Goal: Task Accomplishment & Management: Manage account settings

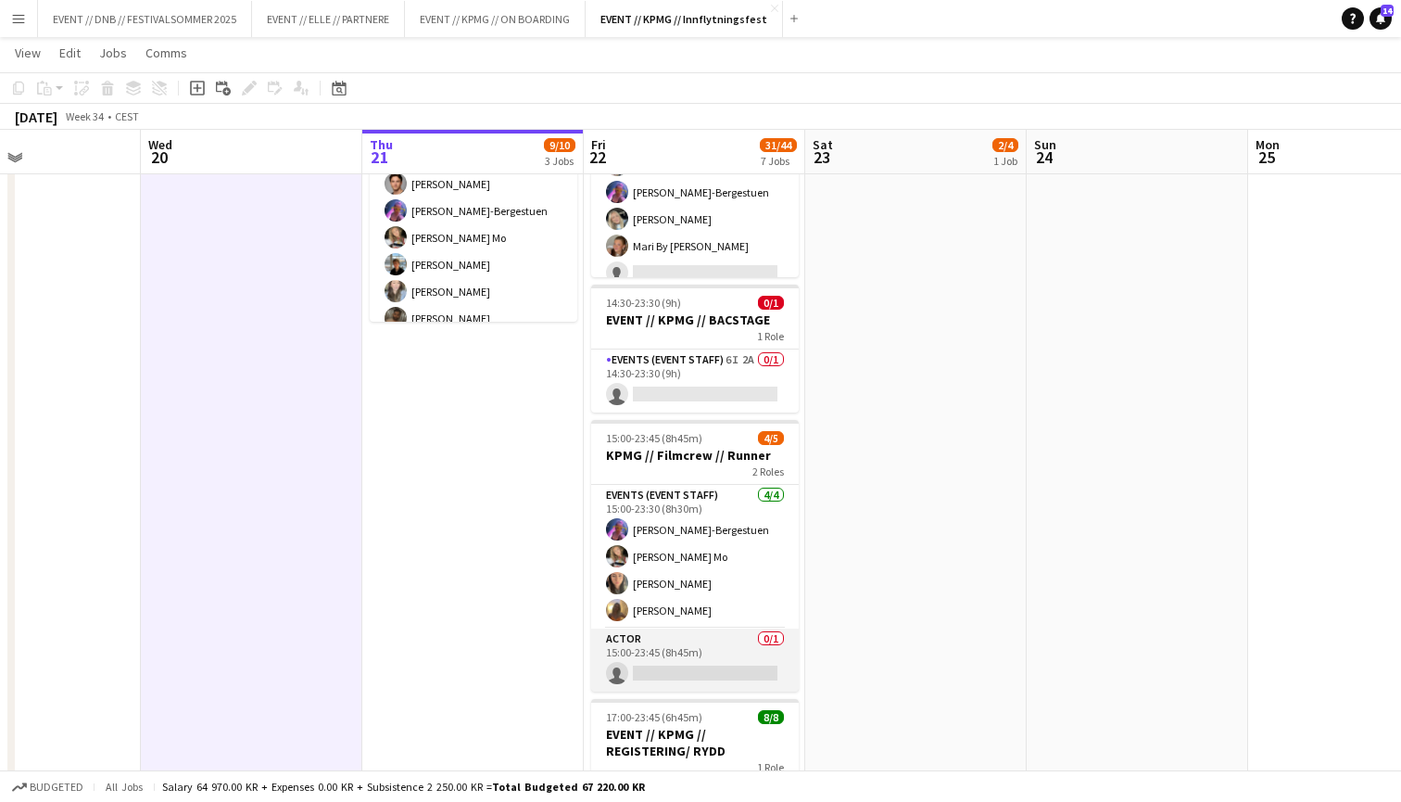
scroll to position [448, 0]
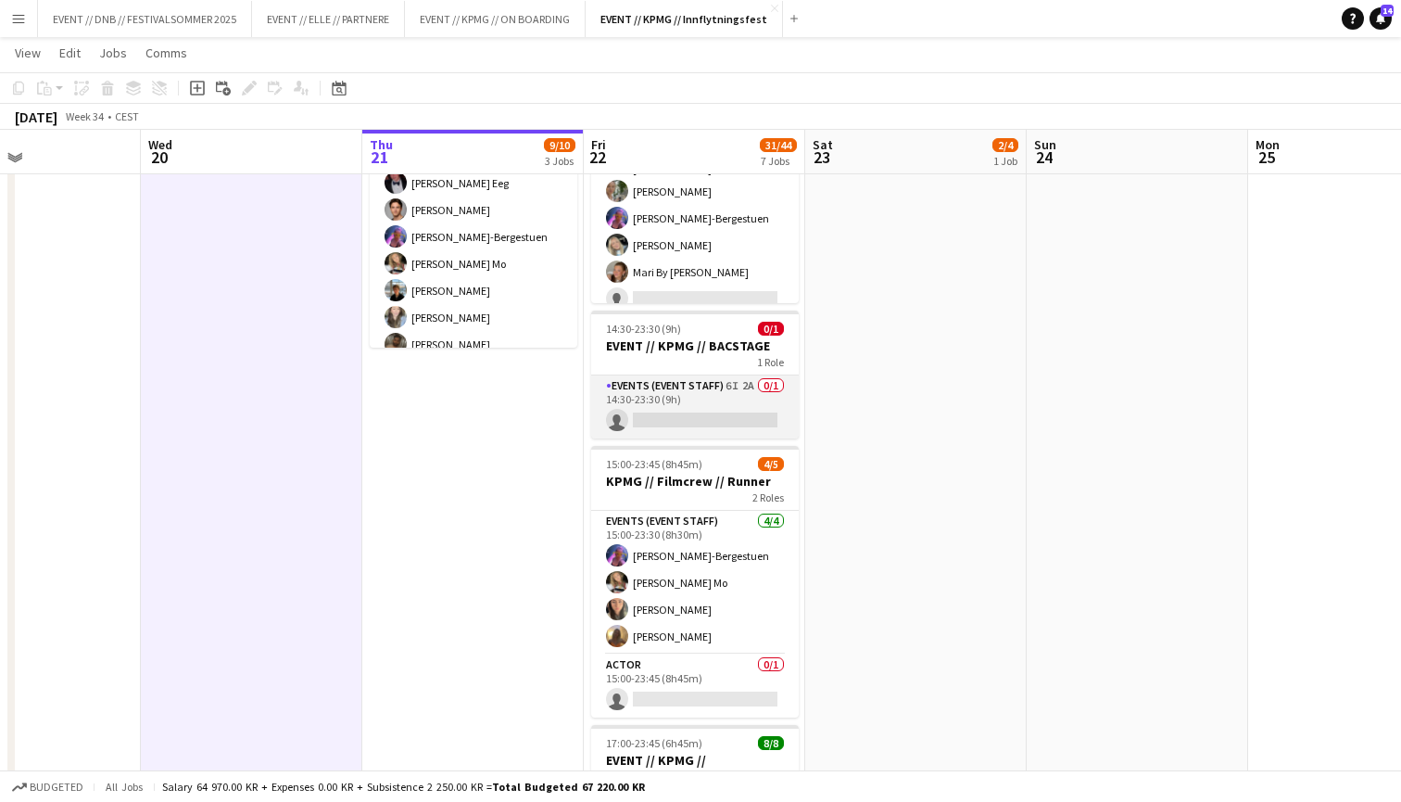
click at [707, 385] on app-card-role "Events (Event Staff) 6I 2A 0/1 14:30-23:30 (9h) single-neutral-actions" at bounding box center [695, 406] width 208 height 63
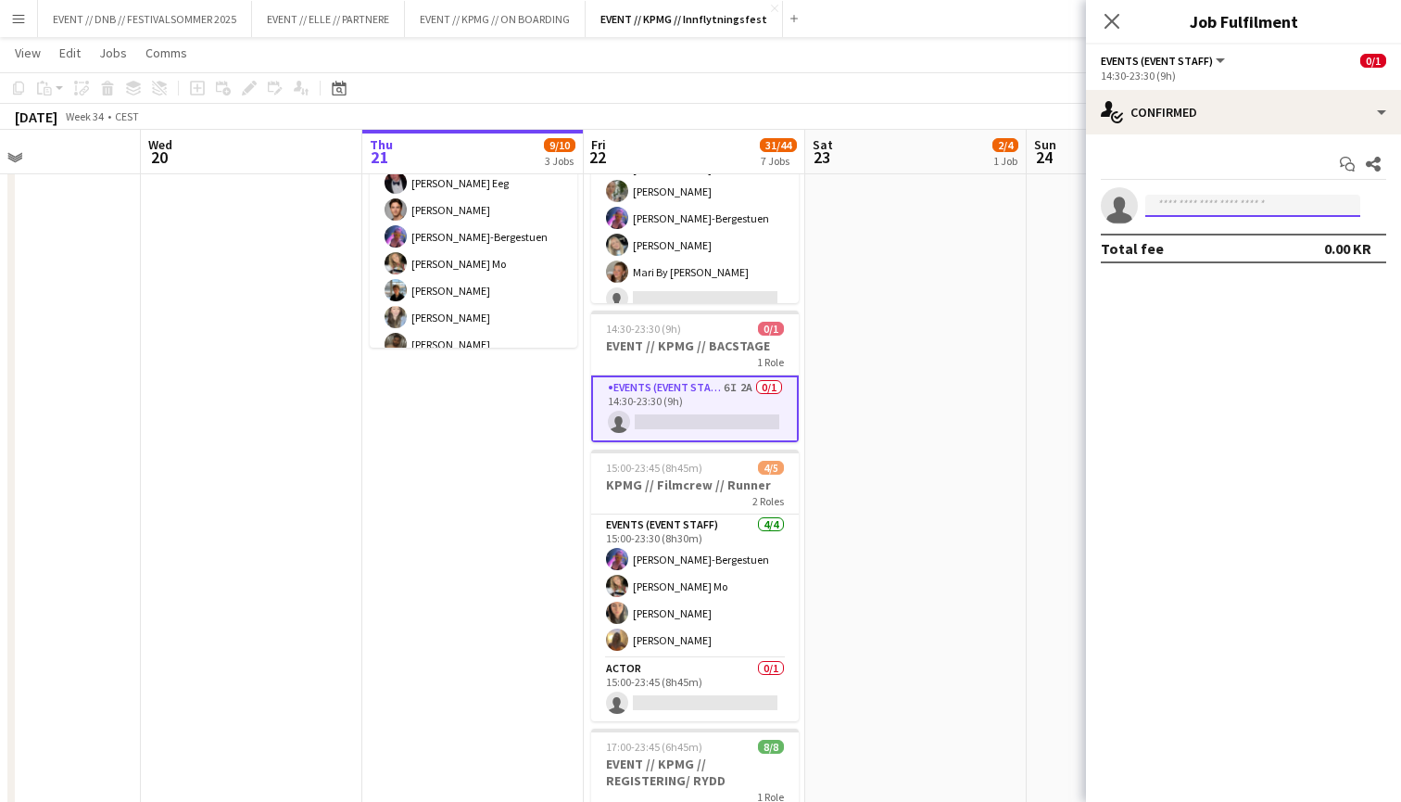
click at [1195, 206] on input at bounding box center [1252, 206] width 215 height 22
type input "*********"
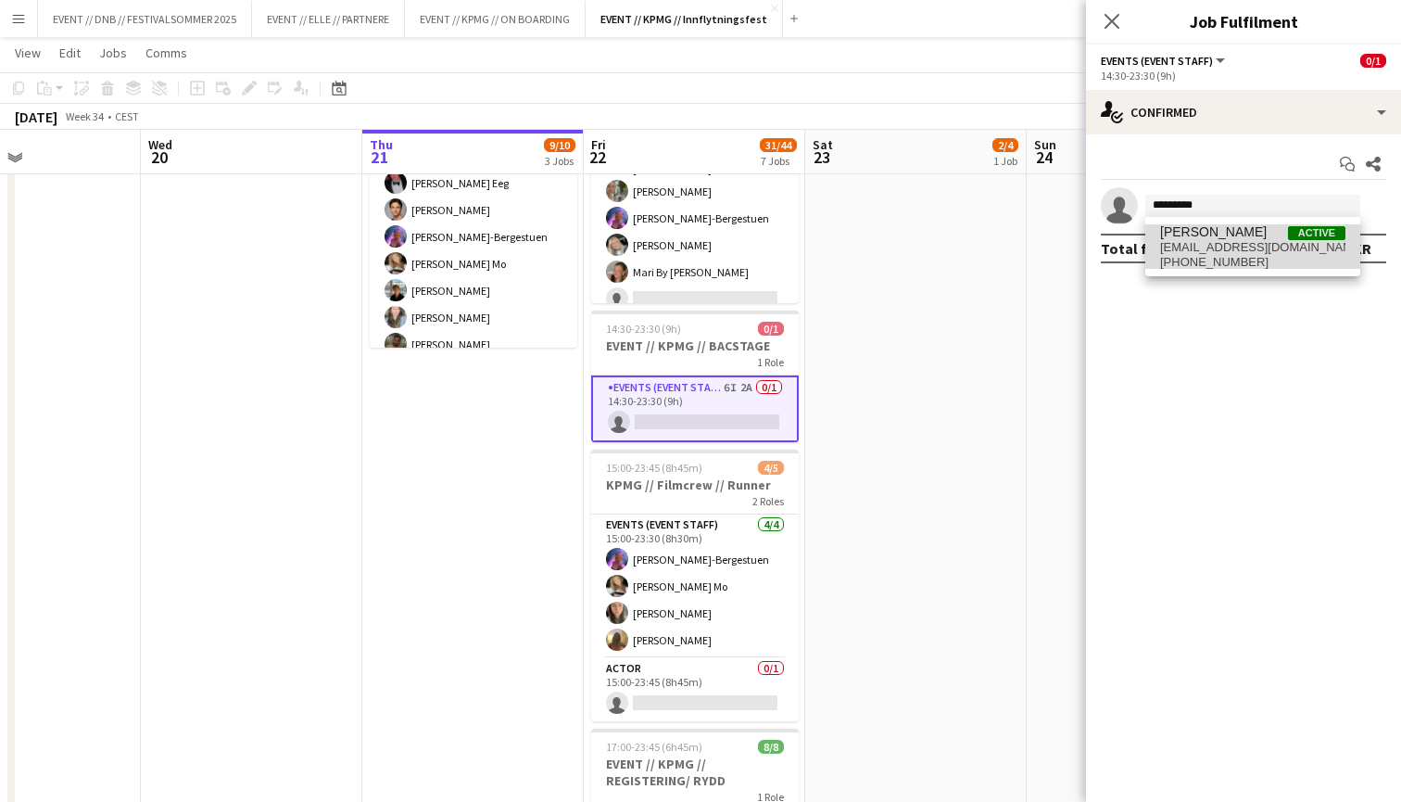
click at [1216, 252] on span "[EMAIL_ADDRESS][DOMAIN_NAME]" at bounding box center [1252, 247] width 185 height 15
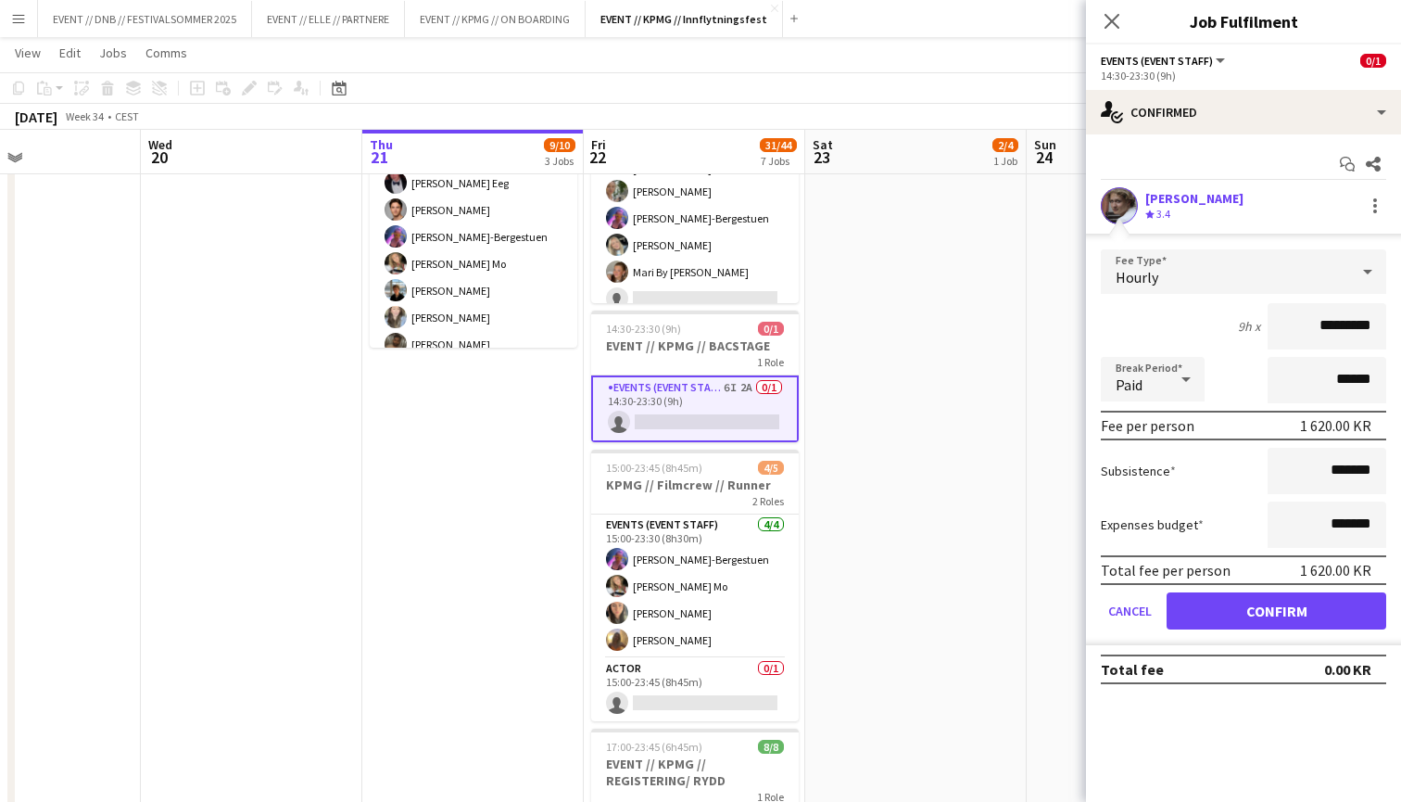
click at [1258, 612] on button "Confirm" at bounding box center [1277, 610] width 220 height 37
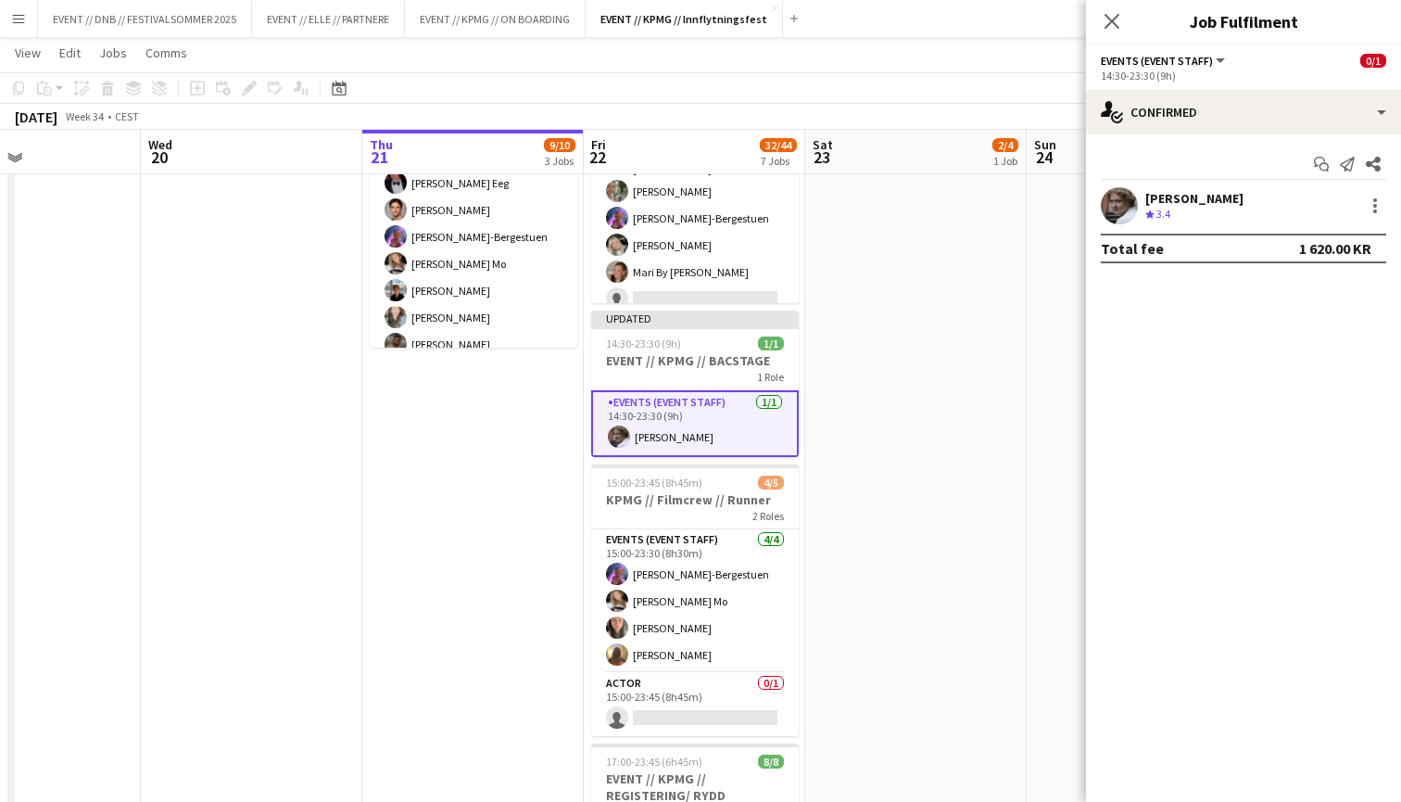
click at [1006, 494] on app-date-cell "10:00-16:00 (6h) 2/4 EVENT // KPMG // tilbakelevering 1 Role Events (Event Staf…" at bounding box center [915, 699] width 221 height 1878
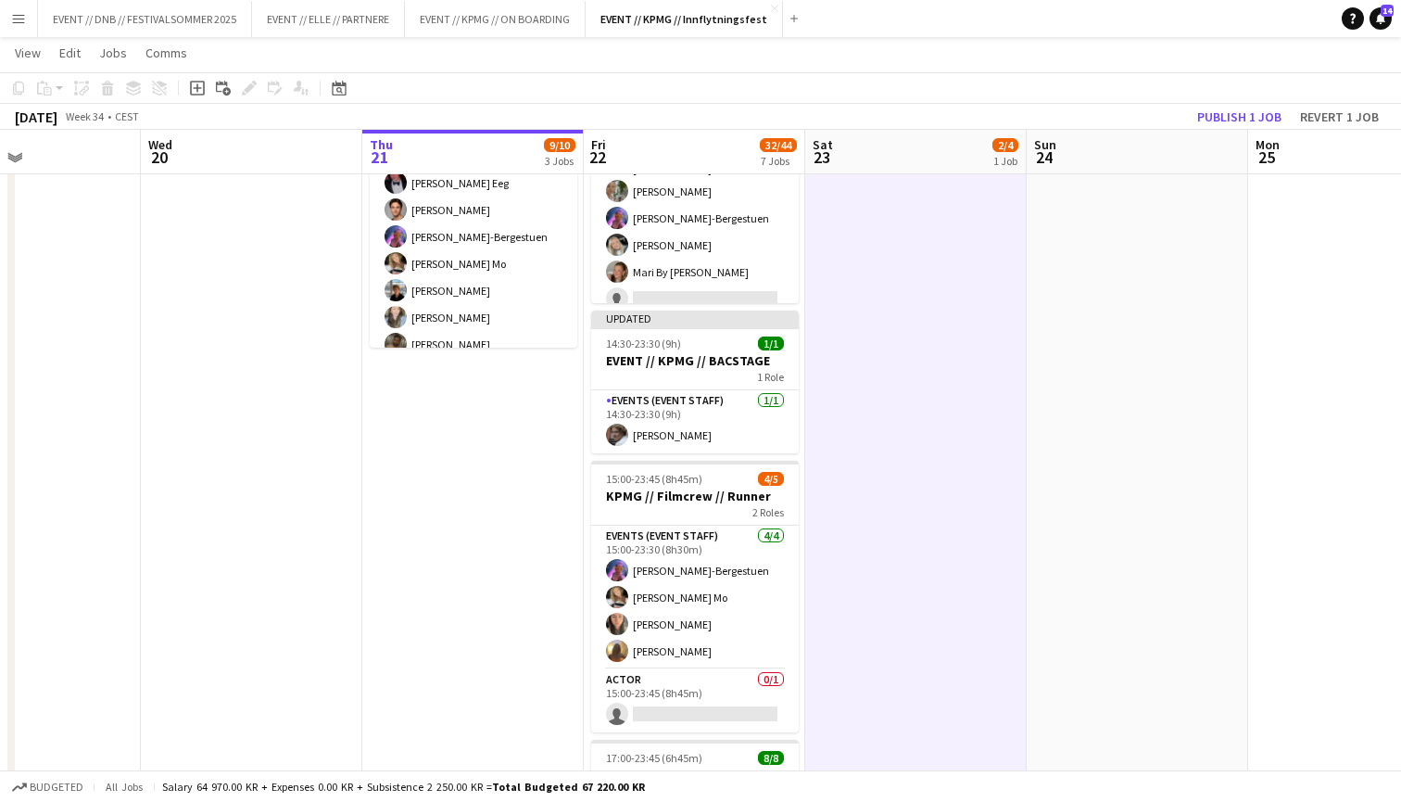
click at [1260, 103] on app-toolbar "Copy Paste Paste Command V Paste with crew Command Shift V Paste linked Job [GE…" at bounding box center [700, 88] width 1401 height 32
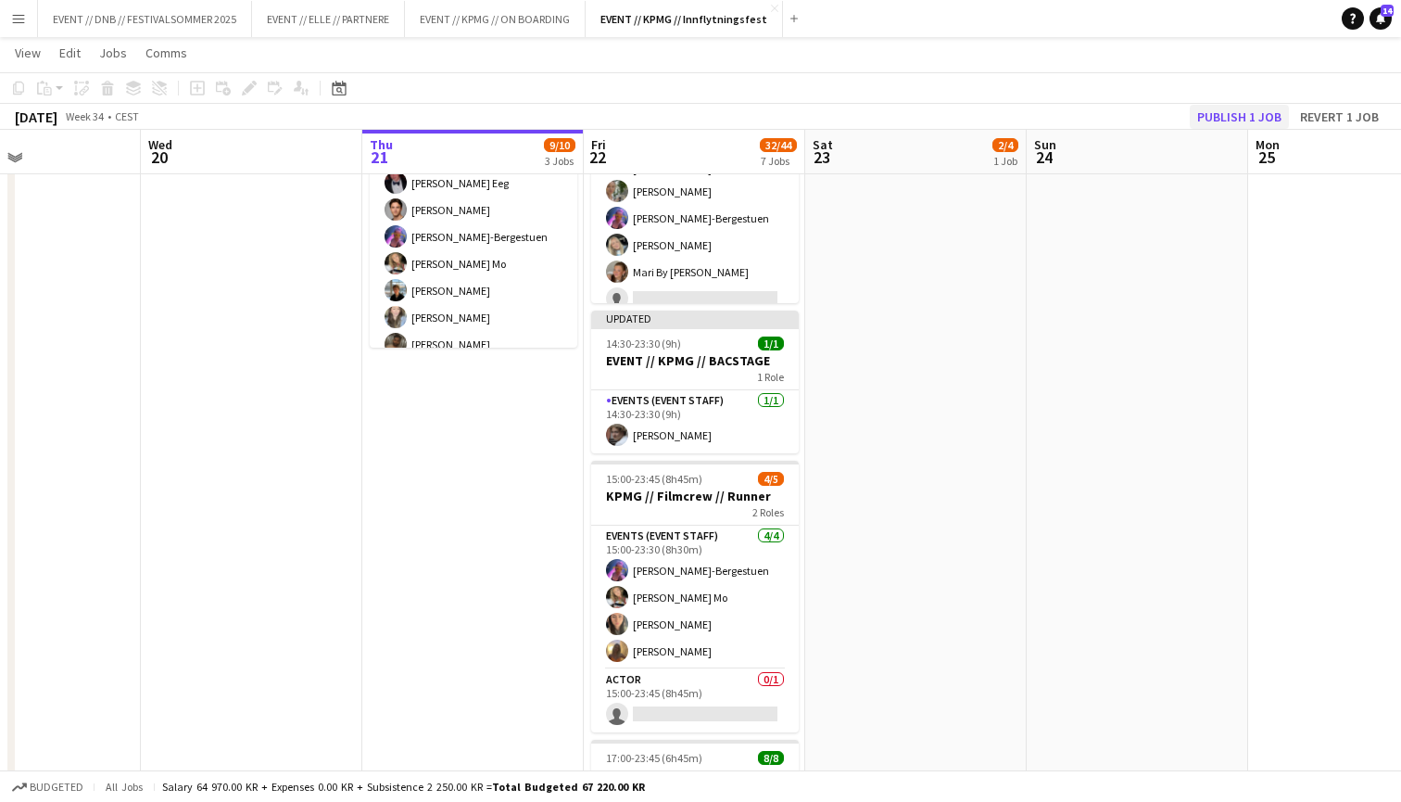
click at [1260, 115] on button "Publish 1 job" at bounding box center [1239, 117] width 99 height 24
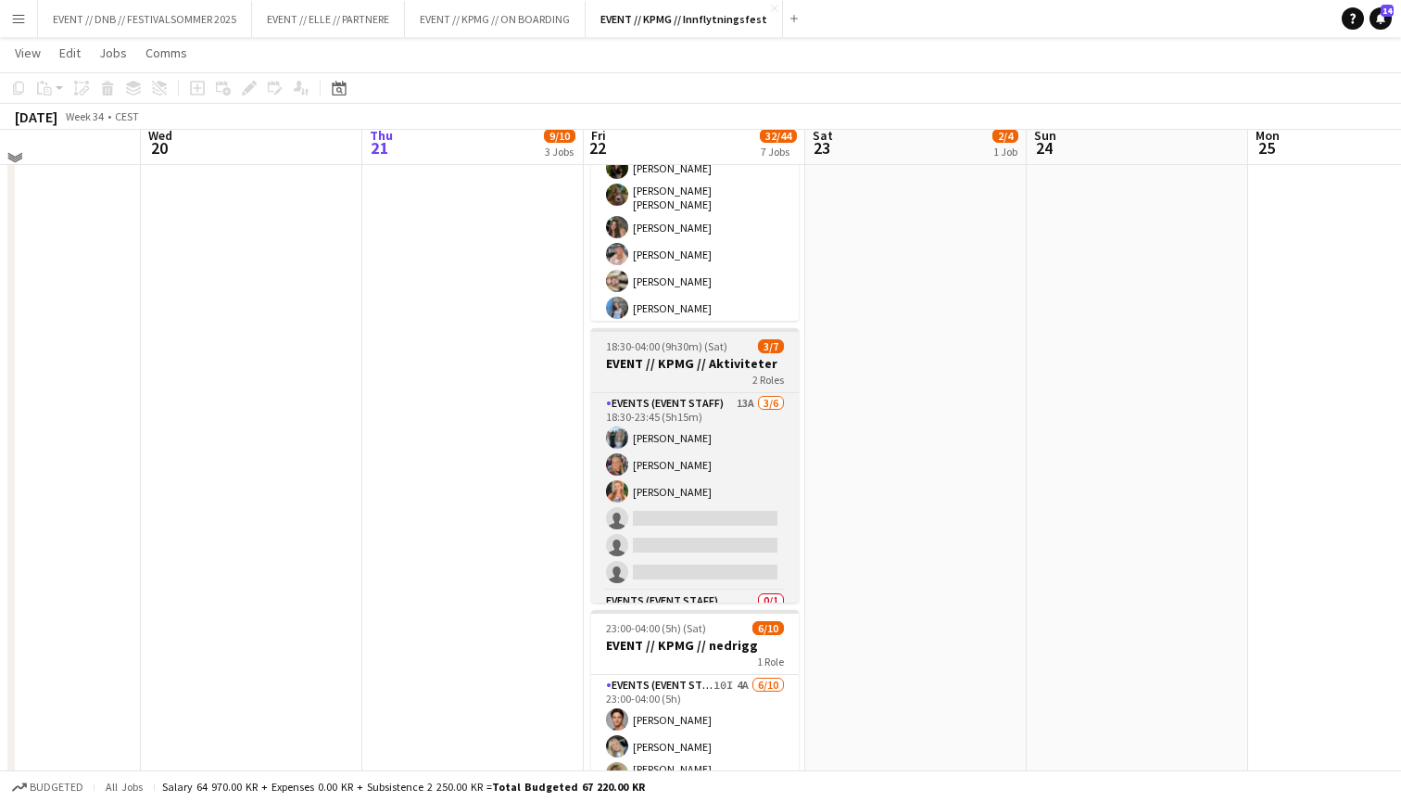
scroll to position [1112, 0]
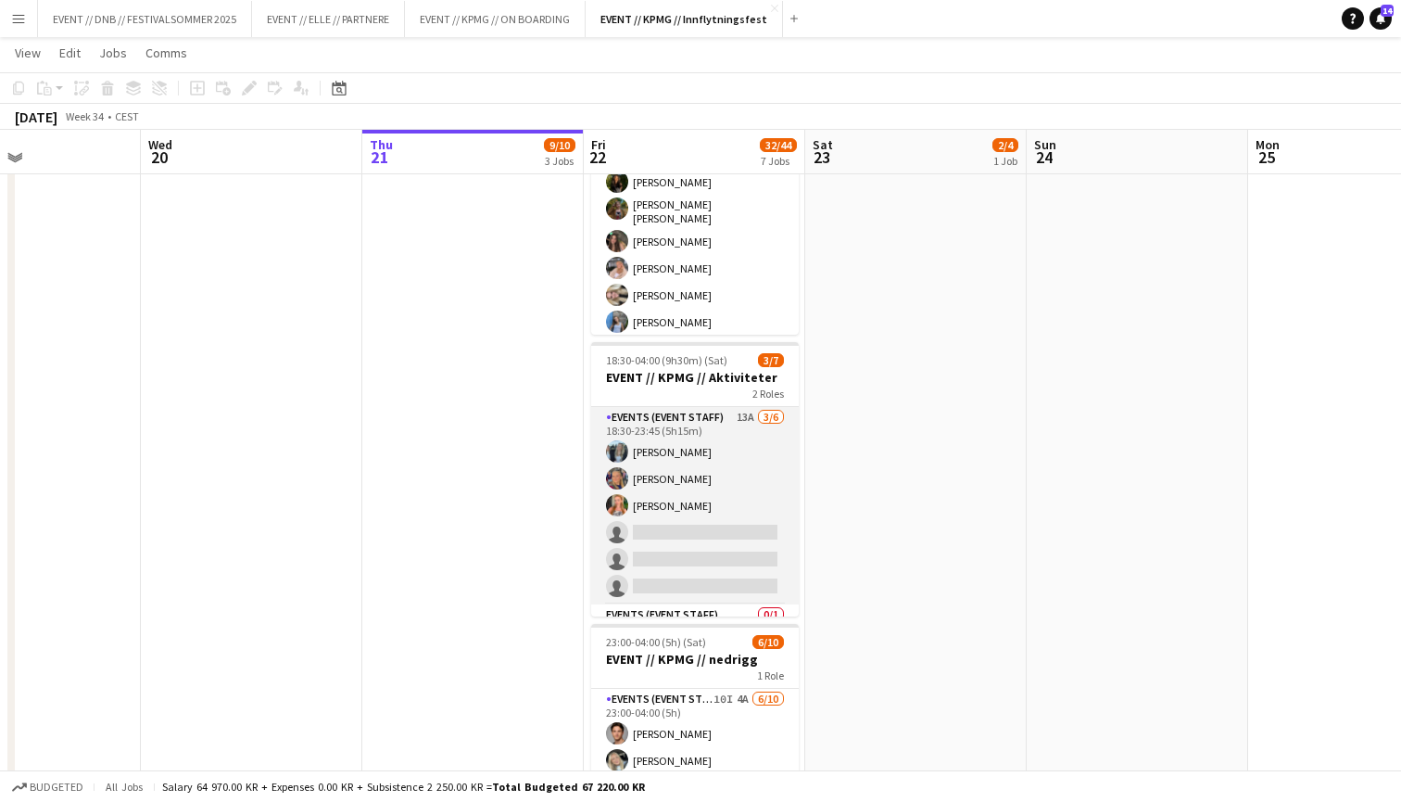
click at [741, 525] on app-card-role "Events (Event Staff) 13A [DATE] 18:30-23:45 (5h15m) [PERSON_NAME] [PERSON_NAME]…" at bounding box center [695, 505] width 208 height 197
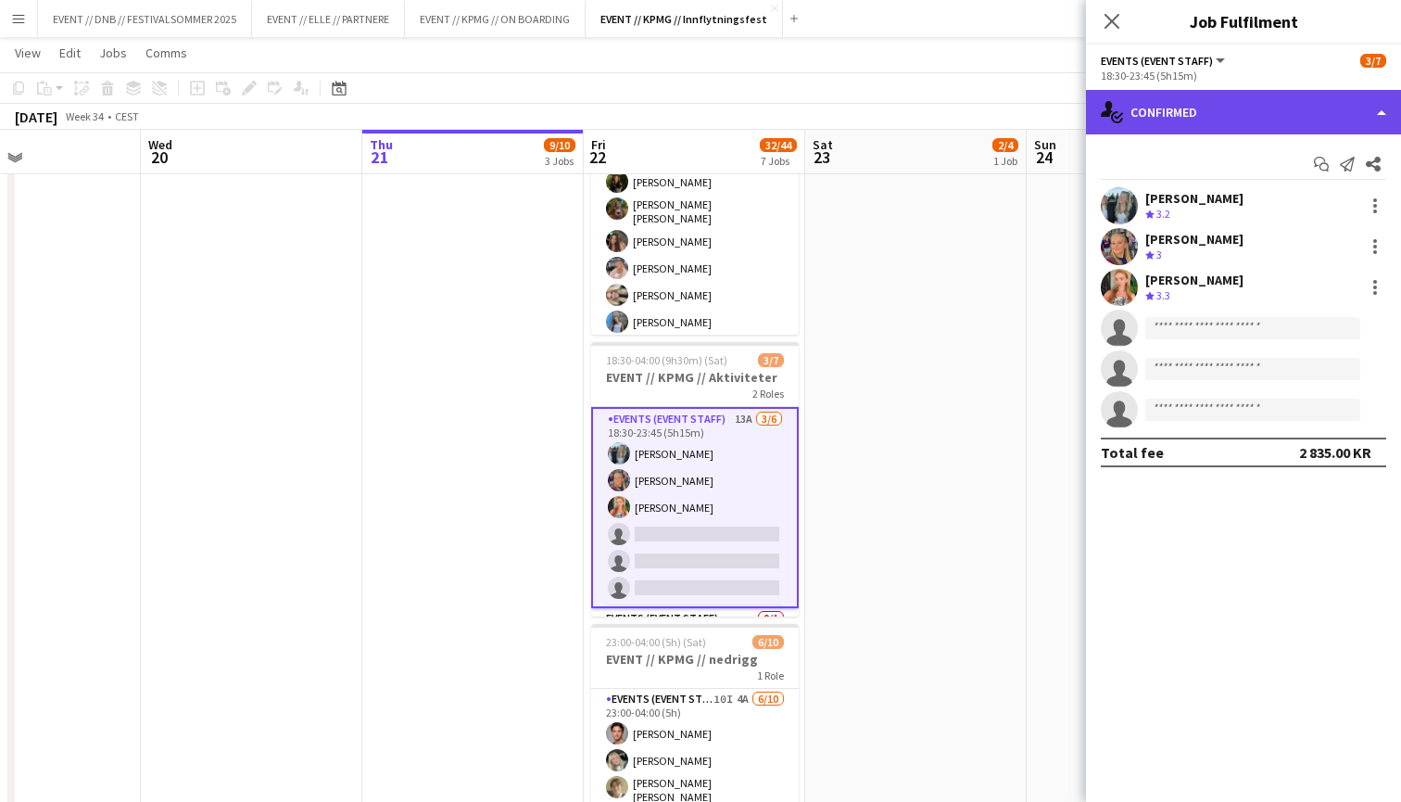
click at [1155, 127] on div "single-neutral-actions-check-2 Confirmed" at bounding box center [1243, 112] width 315 height 44
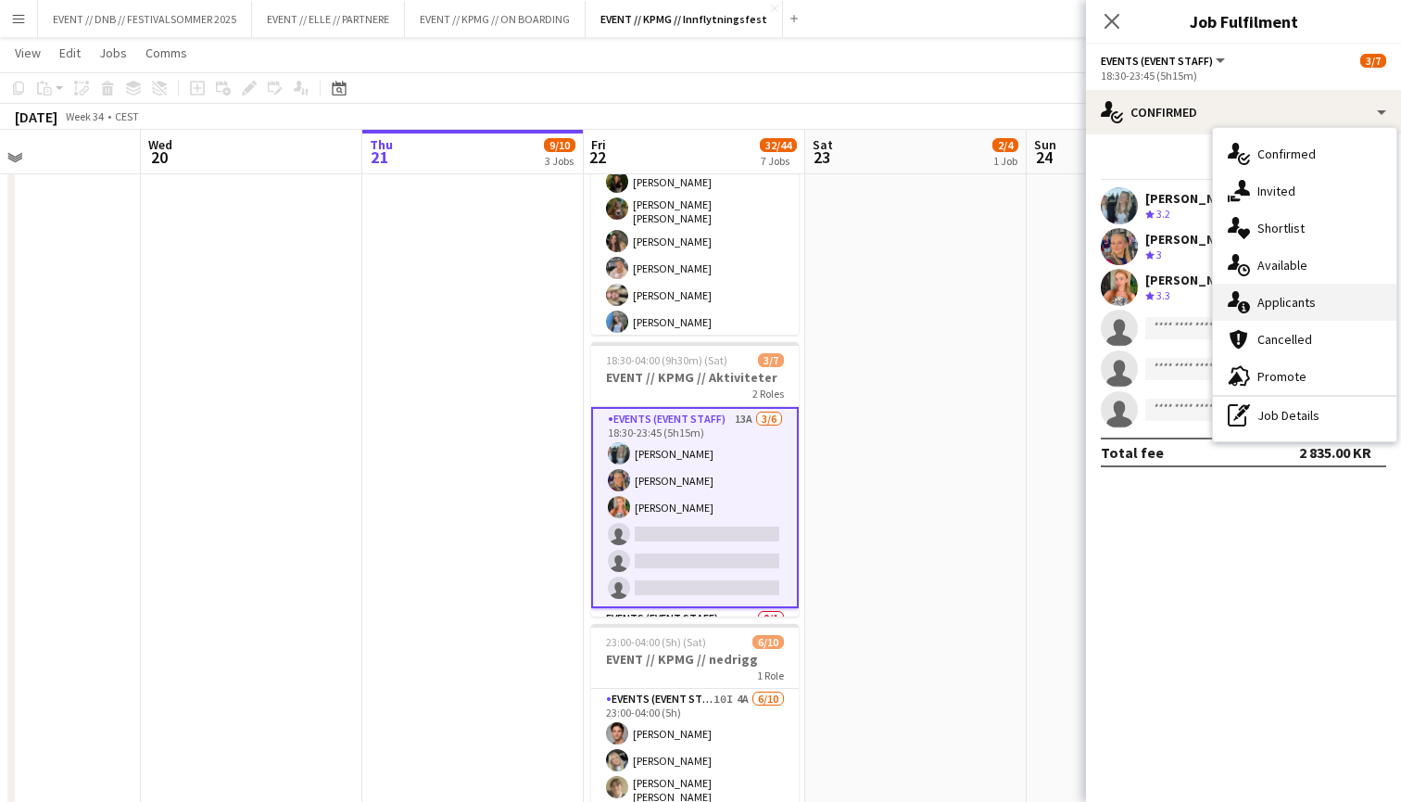
click at [1289, 303] on div "single-neutral-actions-information Applicants" at bounding box center [1304, 302] width 183 height 37
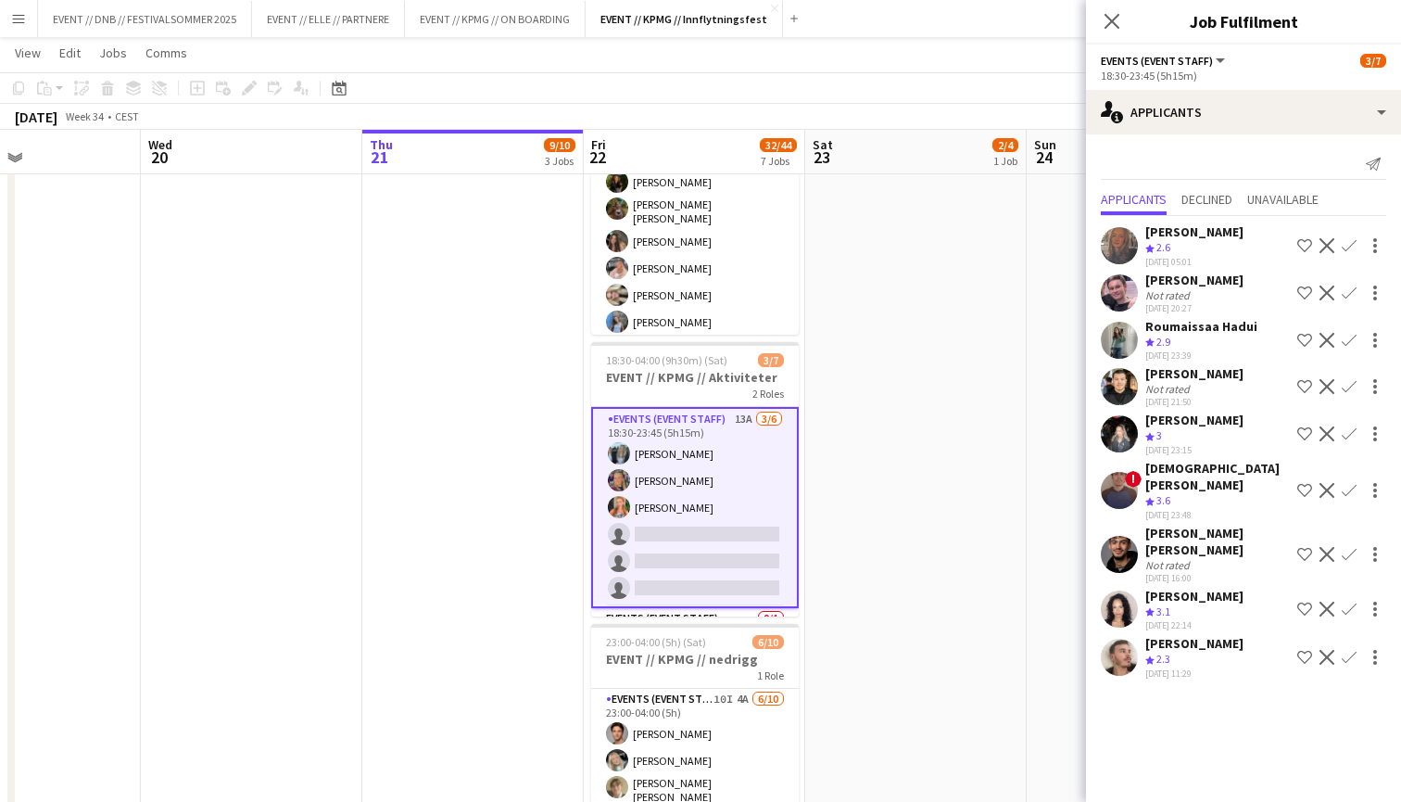
click at [930, 371] on app-date-cell "10:00-16:00 (6h) 2/4 EVENT // KPMG // tilbakelevering 1 Role Events (Event Staf…" at bounding box center [915, 35] width 221 height 1878
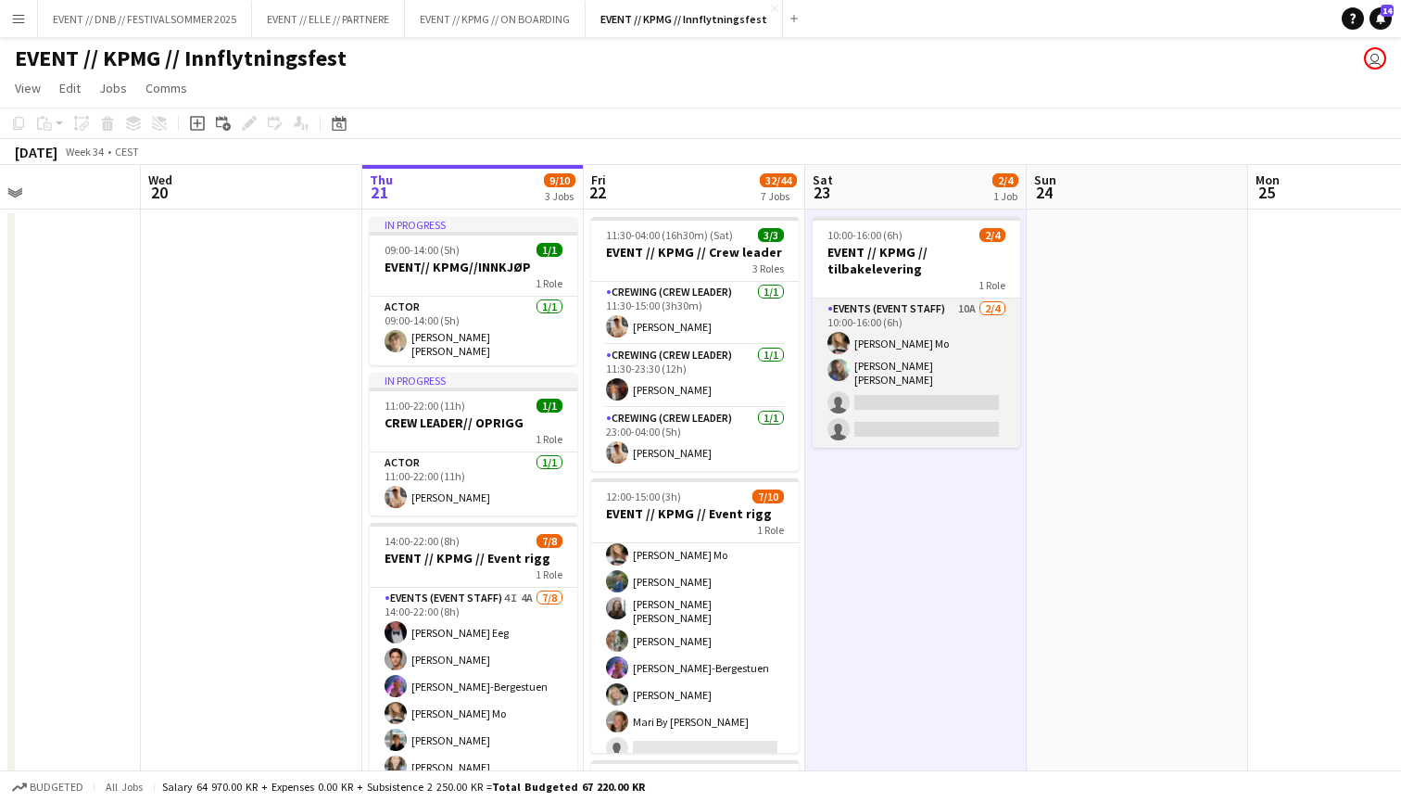
scroll to position [0, 0]
